Goal: Go to known website: Access a specific website the user already knows

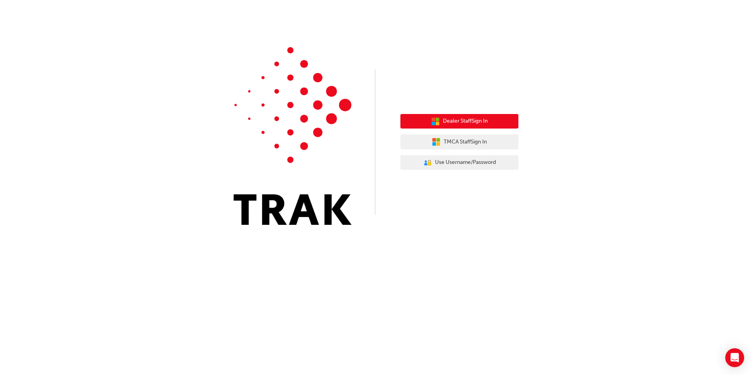
click at [474, 116] on button "Dealer Staff Sign In" at bounding box center [459, 121] width 118 height 15
